Goal: Transaction & Acquisition: Book appointment/travel/reservation

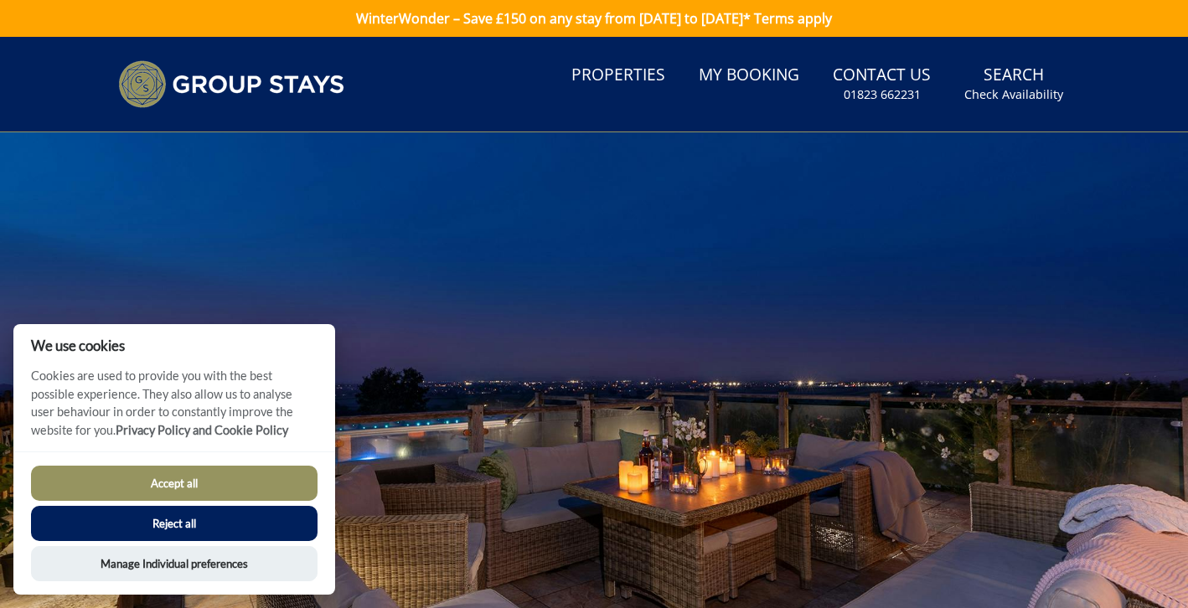
click at [210, 490] on button "Accept all" at bounding box center [174, 483] width 287 height 35
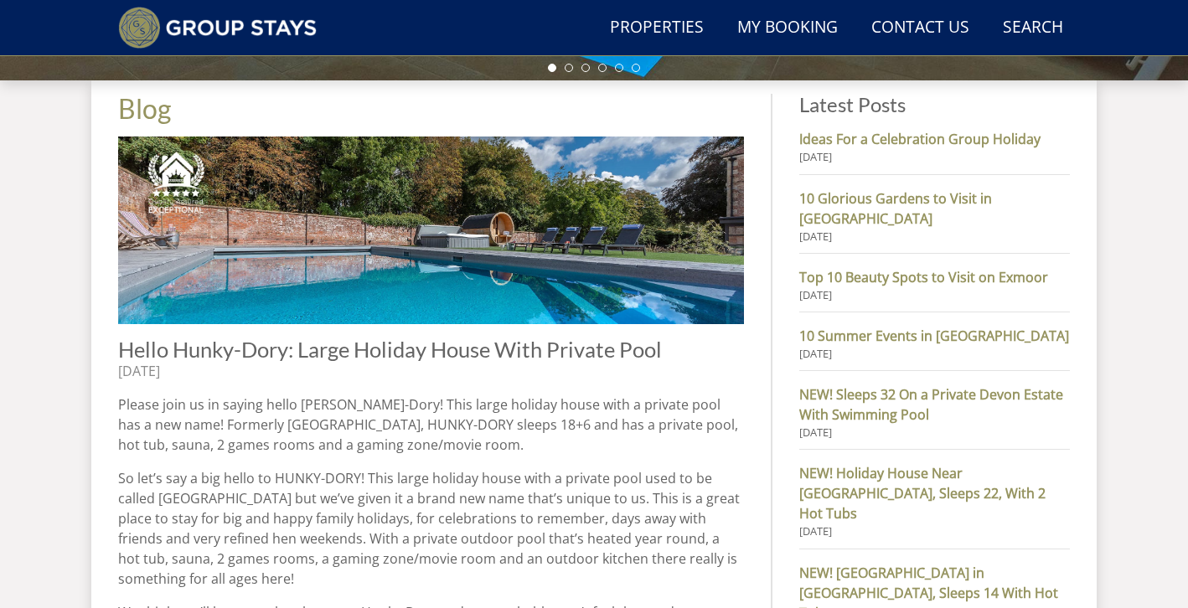
scroll to position [603, 0]
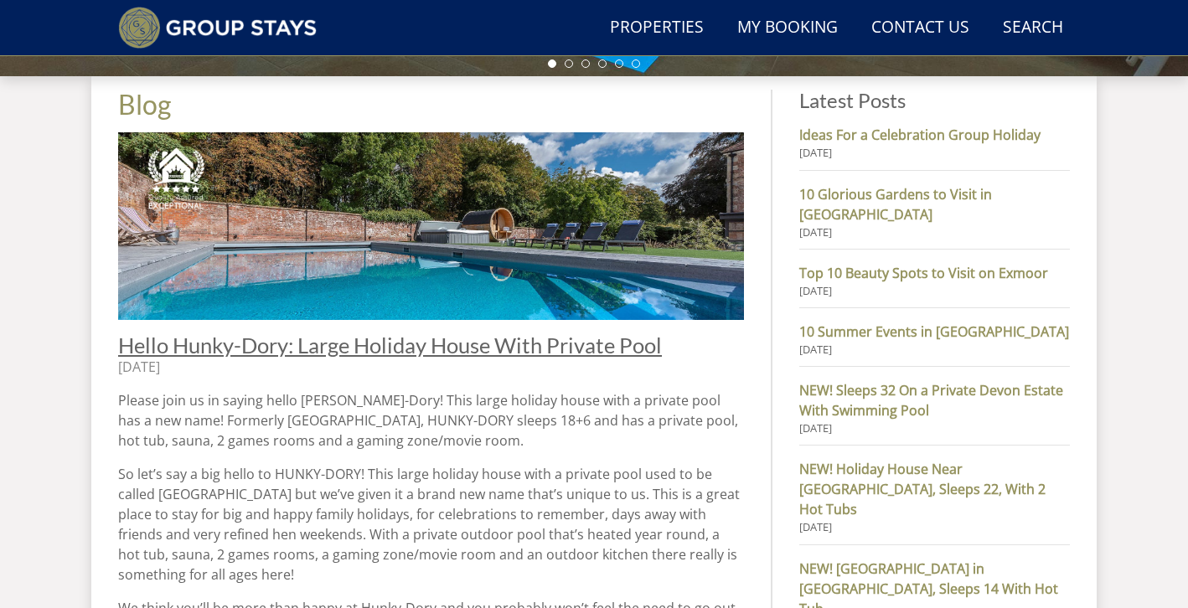
click at [295, 349] on span "Hello Hunky-Dory: Large Holiday House With Private Pool" at bounding box center [390, 345] width 544 height 25
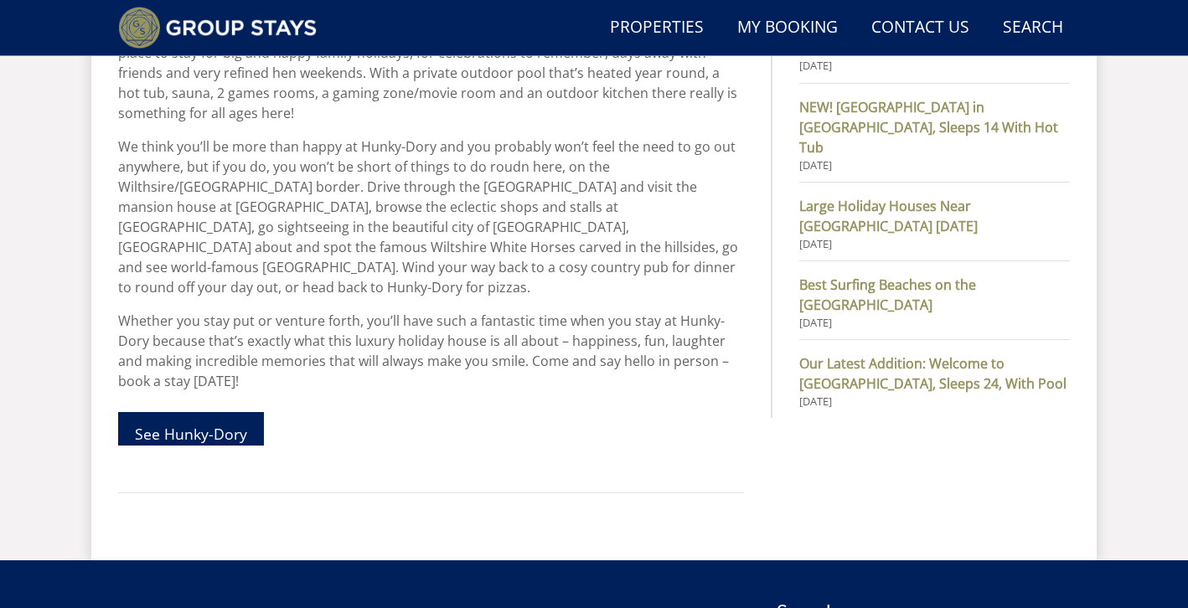
scroll to position [1068, 0]
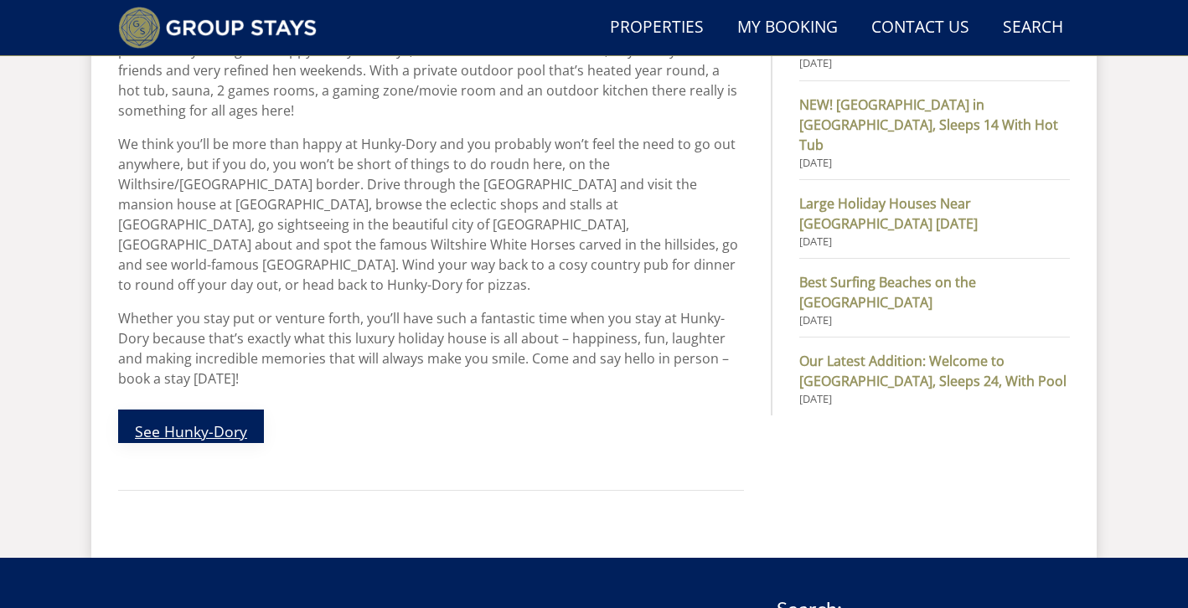
click at [238, 410] on link "See Hunky-Dory" at bounding box center [191, 427] width 146 height 34
